Goal: Find contact information: Find contact information

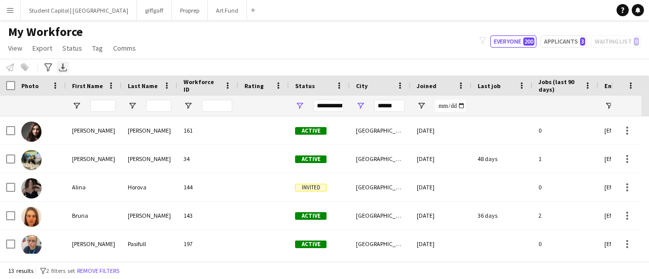
scroll to position [231, 0]
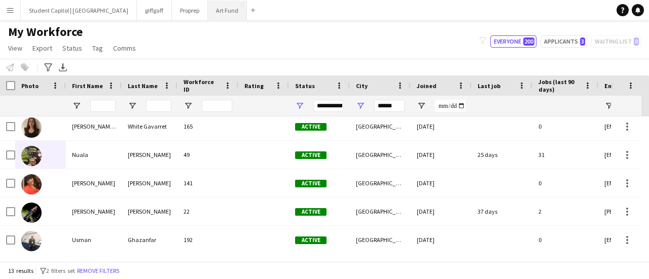
click at [208, 4] on button "Art Fund Close" at bounding box center [227, 11] width 39 height 20
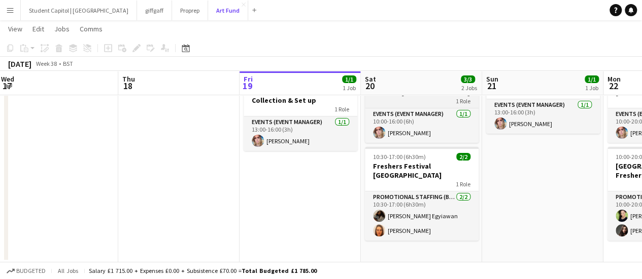
scroll to position [54, 0]
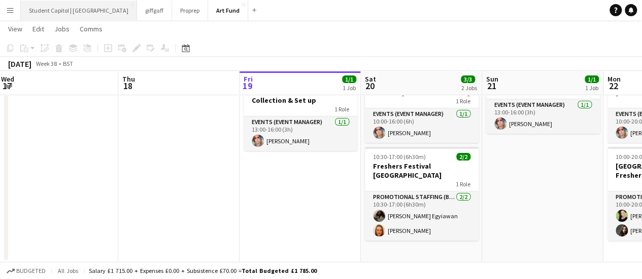
click at [69, 11] on button "Student Capitol | [GEOGRAPHIC_DATA] Close" at bounding box center [79, 11] width 116 height 20
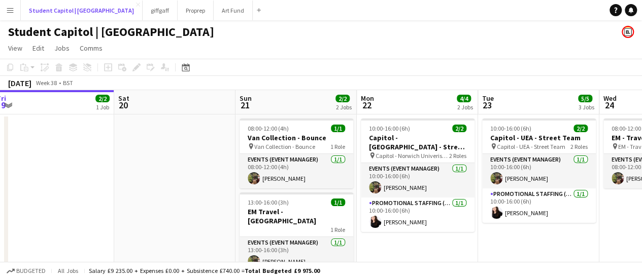
scroll to position [0, 258]
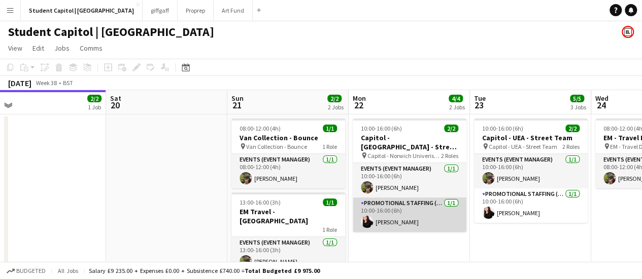
click at [376, 219] on app-card-role "Promotional Staffing (Brand Ambassadors) [DATE] 10:00-16:00 (6h) [PERSON_NAME]" at bounding box center [409, 215] width 114 height 34
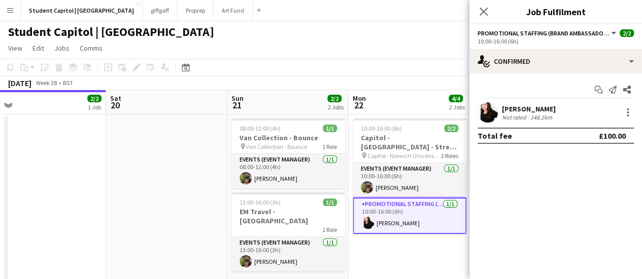
click at [482, 119] on app-user-avatar at bounding box center [487, 112] width 20 height 20
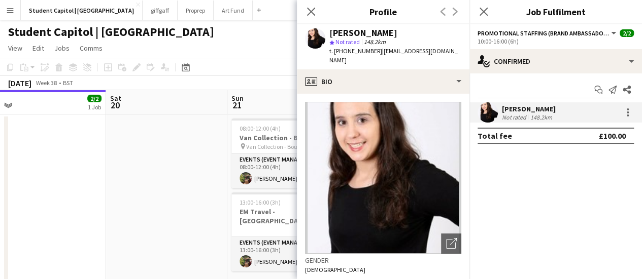
click at [119, 208] on app-date-cell at bounding box center [166, 204] width 121 height 179
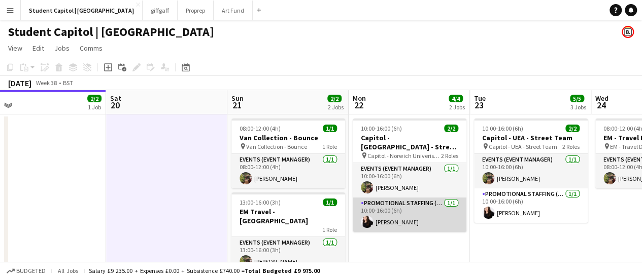
click at [405, 216] on app-card-role "Promotional Staffing (Brand Ambassadors) [DATE] 10:00-16:00 (6h) [PERSON_NAME]" at bounding box center [409, 215] width 114 height 34
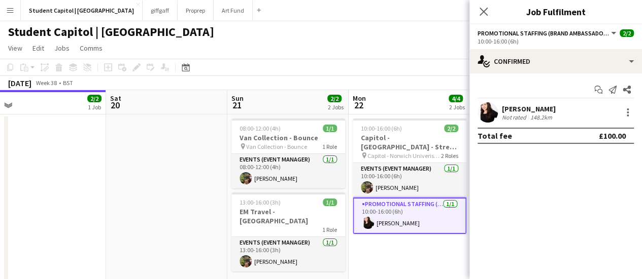
click at [496, 114] on app-user-avatar at bounding box center [487, 112] width 20 height 20
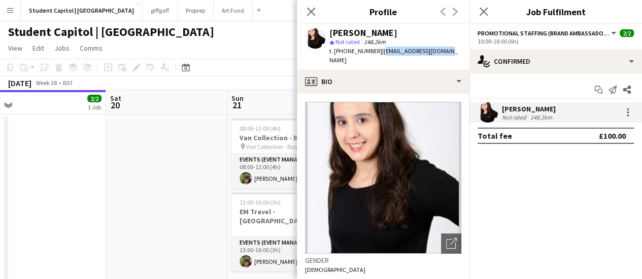
drag, startPoint x: 441, startPoint y: 52, endPoint x: 377, endPoint y: 51, distance: 63.4
click at [377, 51] on div "[PERSON_NAME] star Not rated 148.2km t. [PHONE_NUMBER] | [EMAIL_ADDRESS][DOMAIN…" at bounding box center [383, 46] width 172 height 45
copy span "[EMAIL_ADDRESS][DOMAIN_NAME]"
click at [205, 150] on app-date-cell at bounding box center [166, 204] width 121 height 179
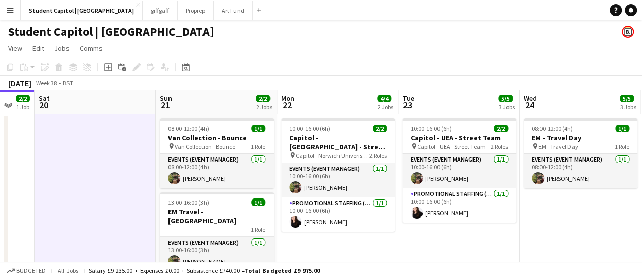
scroll to position [0, 333]
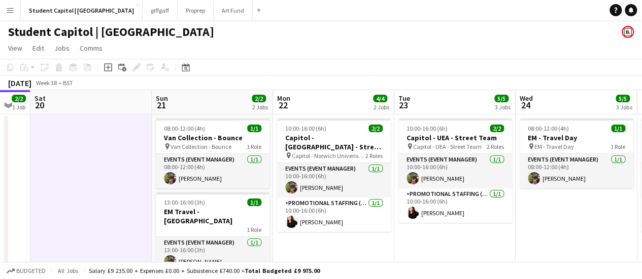
click at [509, 41] on app-page-menu "View Day view expanded Day view collapsed Month view Date picker Jump to [DATE]…" at bounding box center [321, 49] width 642 height 19
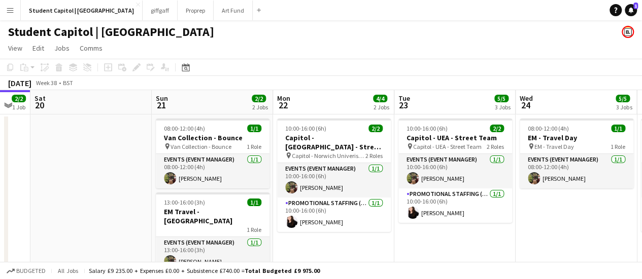
click at [447, 41] on app-page-menu "View Day view expanded Day view collapsed Month view Date picker Jump to [DATE]…" at bounding box center [321, 49] width 642 height 19
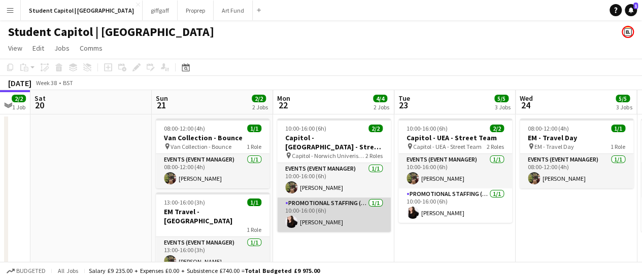
click at [322, 216] on app-card-role "Promotional Staffing (Brand Ambassadors) [DATE] 10:00-16:00 (6h) [PERSON_NAME]" at bounding box center [334, 215] width 114 height 34
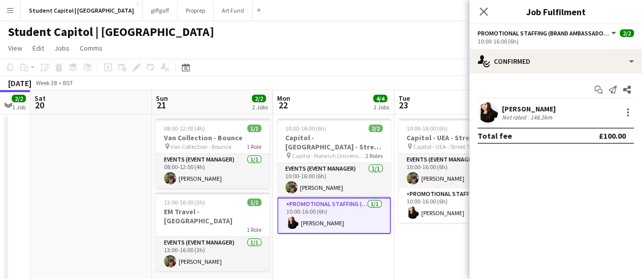
click at [483, 108] on app-user-avatar at bounding box center [487, 112] width 20 height 20
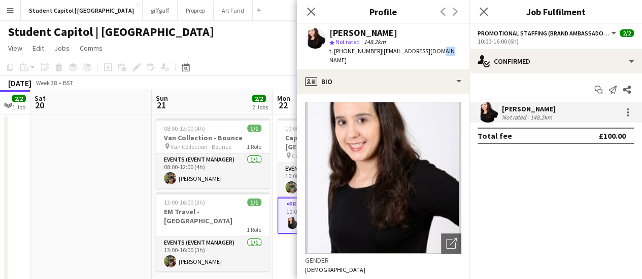
drag, startPoint x: 435, startPoint y: 53, endPoint x: 424, endPoint y: 53, distance: 11.2
click at [424, 53] on div "[PERSON_NAME] star Not rated 148.2km t. [PHONE_NUMBER] | [EMAIL_ADDRESS][DOMAIN…" at bounding box center [383, 46] width 172 height 45
click at [361, 36] on div "[PERSON_NAME]" at bounding box center [363, 32] width 68 height 9
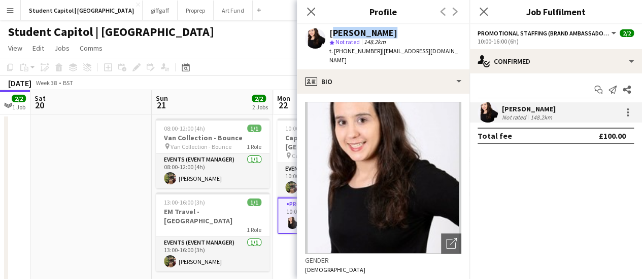
copy div "[PERSON_NAME]"
drag, startPoint x: 372, startPoint y: 49, endPoint x: 342, endPoint y: 51, distance: 30.0
click at [342, 51] on span "t. [PHONE_NUMBER]" at bounding box center [355, 51] width 53 height 8
copy span "7383992441"
click at [266, 76] on div "[DATE] Week 38 • BST" at bounding box center [321, 83] width 642 height 14
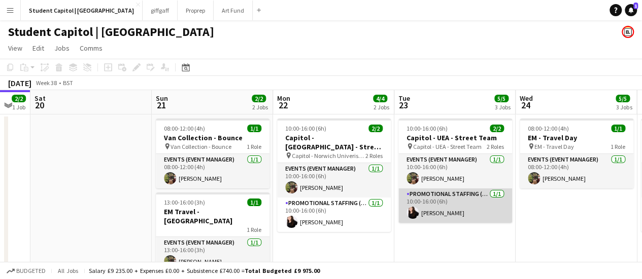
drag, startPoint x: 428, startPoint y: 203, endPoint x: 423, endPoint y: 206, distance: 5.5
click at [423, 206] on app-card-role "Promotional Staffing (Brand Ambassadors) [DATE] 10:00-16:00 (6h) [PERSON_NAME]" at bounding box center [455, 206] width 114 height 34
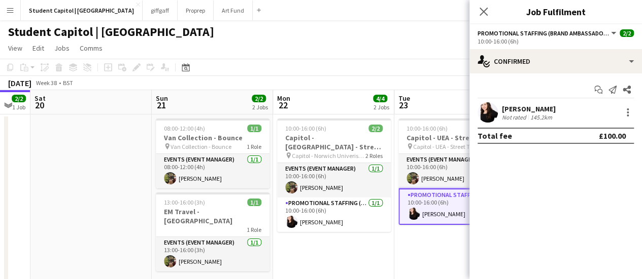
click at [487, 113] on app-user-avatar at bounding box center [487, 112] width 20 height 20
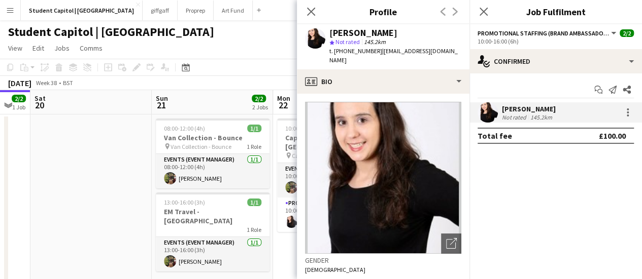
click at [103, 188] on app-date-cell at bounding box center [90, 204] width 121 height 179
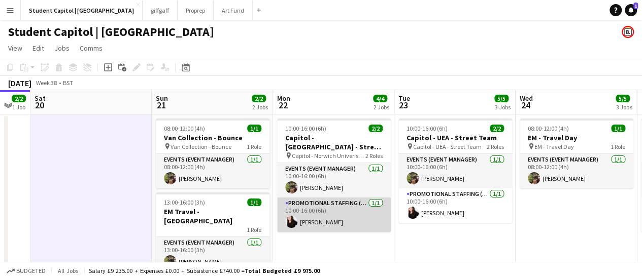
click at [323, 214] on app-card-role "Promotional Staffing (Brand Ambassadors) [DATE] 10:00-16:00 (6h) [PERSON_NAME]" at bounding box center [334, 215] width 114 height 34
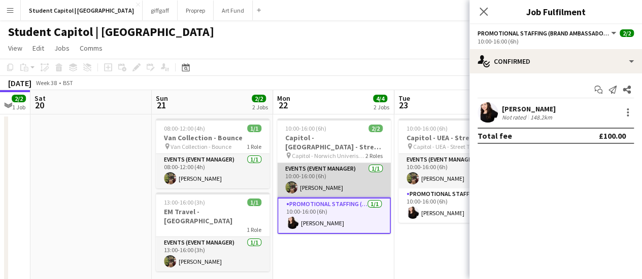
click at [311, 180] on app-card-role "Events (Event Manager) [DATE] 10:00-16:00 (6h) [PERSON_NAME]" at bounding box center [334, 180] width 114 height 34
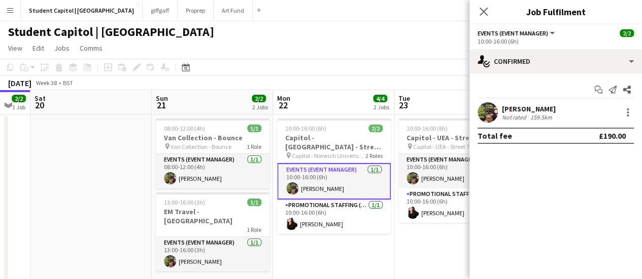
click at [487, 116] on app-user-avatar at bounding box center [487, 112] width 20 height 20
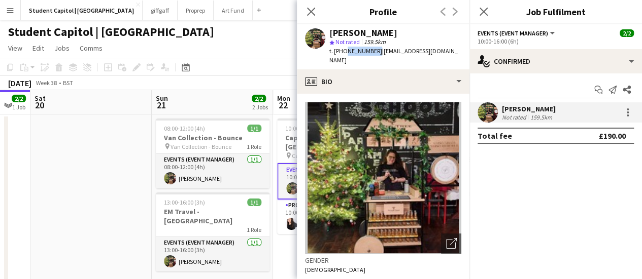
drag, startPoint x: 373, startPoint y: 52, endPoint x: 343, endPoint y: 54, distance: 30.0
click at [343, 54] on span "t. [PHONE_NUMBER]" at bounding box center [355, 51] width 53 height 8
copy span "7859007235"
click at [350, 33] on div "[PERSON_NAME]" at bounding box center [363, 32] width 68 height 9
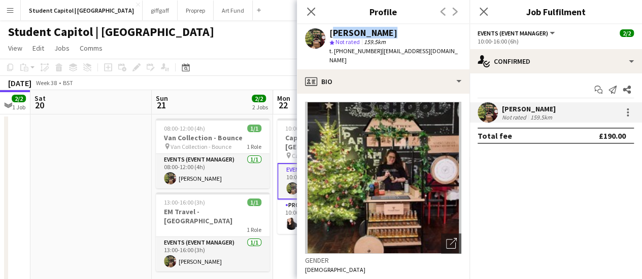
click at [350, 33] on div "[PERSON_NAME]" at bounding box center [363, 32] width 68 height 9
copy div "[PERSON_NAME]"
click at [125, 165] on app-date-cell at bounding box center [90, 204] width 121 height 179
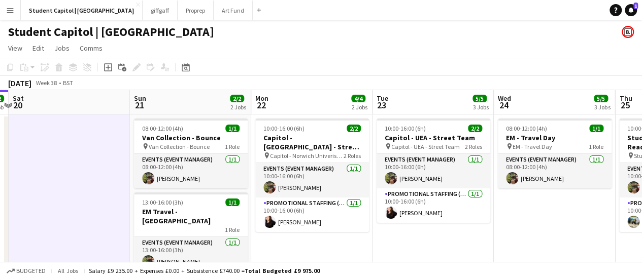
scroll to position [0, 356]
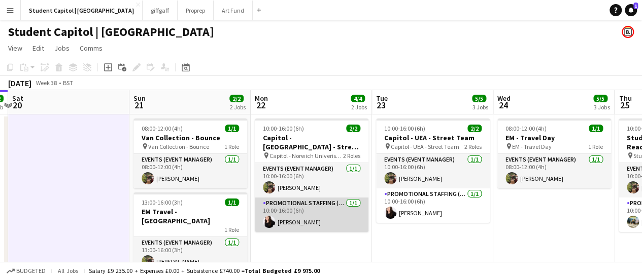
click at [279, 215] on app-card-role "Promotional Staffing (Brand Ambassadors) [DATE] 10:00-16:00 (6h) [PERSON_NAME]" at bounding box center [312, 215] width 114 height 34
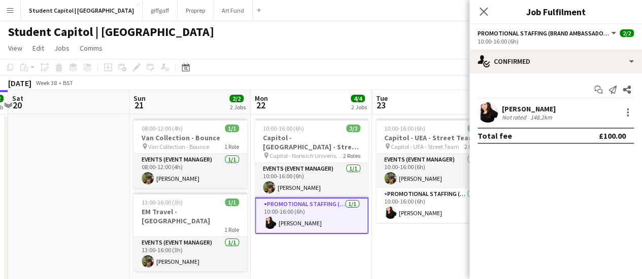
click at [490, 102] on app-user-avatar at bounding box center [487, 112] width 20 height 20
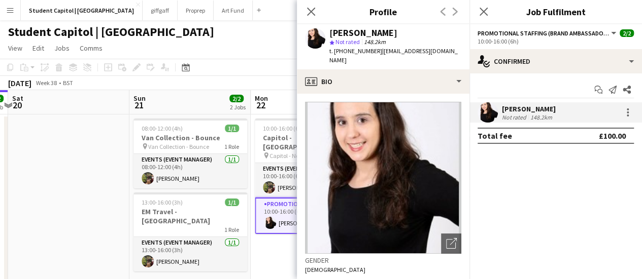
drag, startPoint x: 376, startPoint y: 50, endPoint x: 456, endPoint y: 48, distance: 80.7
click at [456, 48] on app-profile-header "[PERSON_NAME] star Not rated 148.2km t. [PHONE_NUMBER] | [EMAIL_ADDRESS][DOMAIN…" at bounding box center [383, 46] width 172 height 45
copy span "[EMAIL_ADDRESS][DOMAIN_NAME]"
click at [281, 182] on app-card-role "Events (Event Manager) [DATE] 10:00-16:00 (6h) [PERSON_NAME]" at bounding box center [312, 180] width 114 height 34
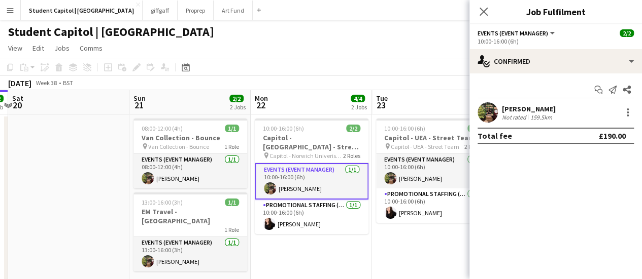
click at [495, 111] on app-user-avatar at bounding box center [487, 112] width 20 height 20
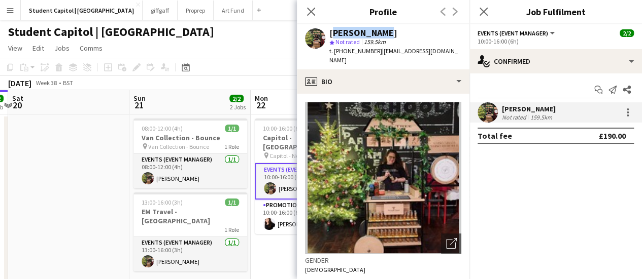
drag, startPoint x: 382, startPoint y: 37, endPoint x: 330, endPoint y: 32, distance: 51.9
click at [330, 32] on div "[PERSON_NAME]" at bounding box center [395, 32] width 132 height 9
copy div "[PERSON_NAME]"
